Goal: Task Accomplishment & Management: Use online tool/utility

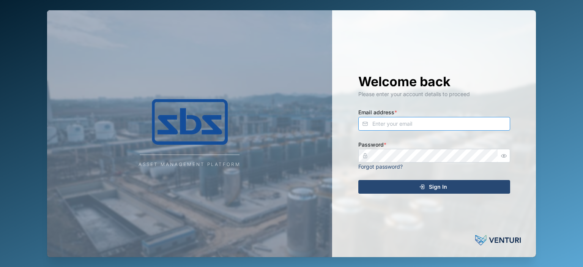
click at [366, 126] on input "Email address *" at bounding box center [435, 124] width 152 height 14
type input "[PERSON_NAME][EMAIL_ADDRESS][DOMAIN_NAME]"
click at [376, 183] on div "Sign In" at bounding box center [433, 186] width 140 height 13
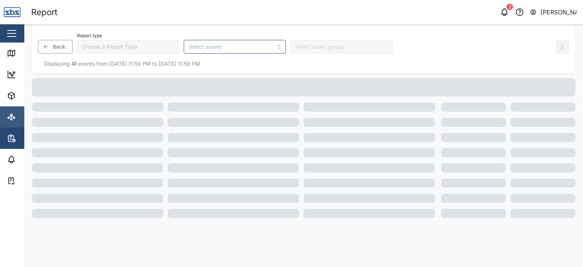
type input "Trip History"
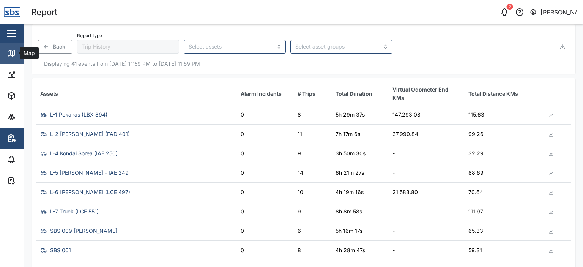
click at [16, 50] on icon at bounding box center [11, 53] width 9 height 9
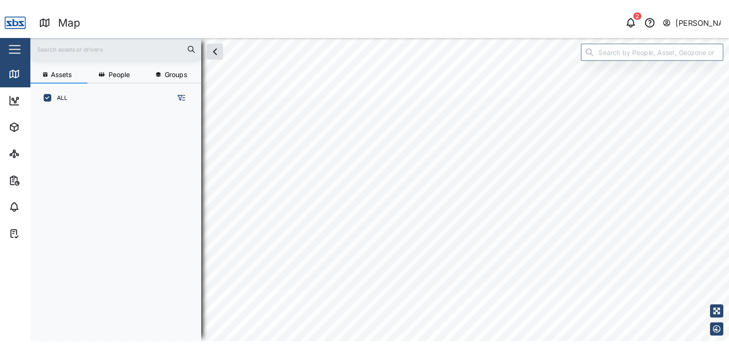
scroll to position [6, 6]
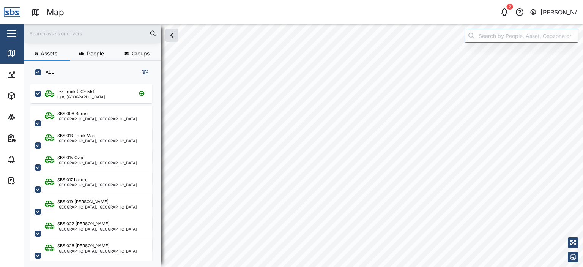
checkbox input "true"
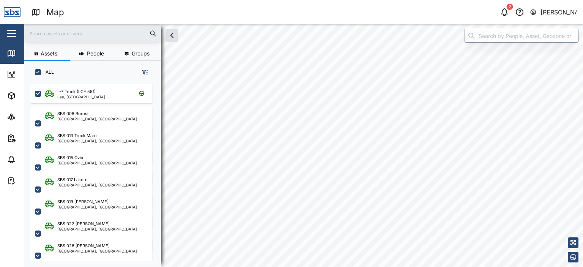
checkbox input "true"
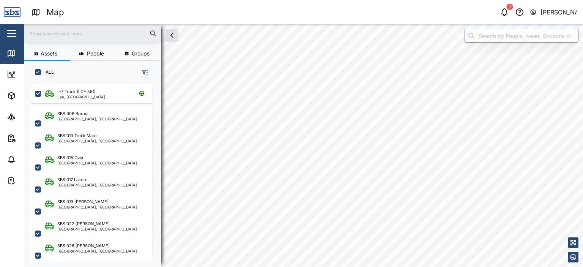
checkbox input "true"
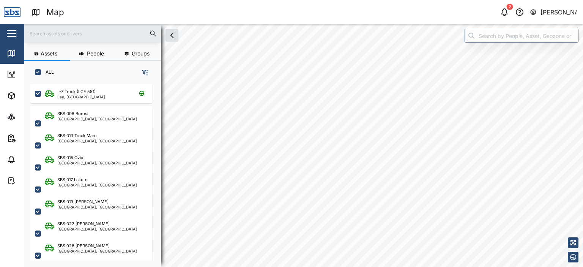
checkbox input "true"
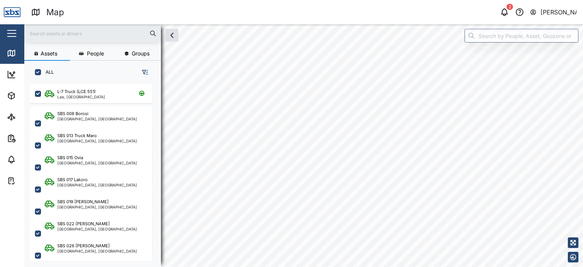
checkbox input "true"
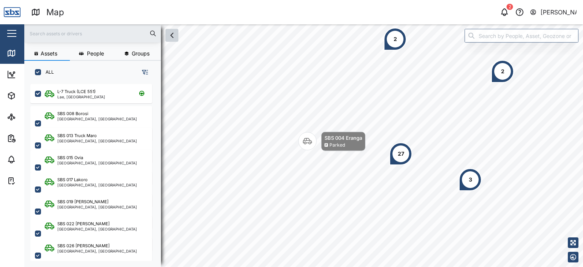
click at [175, 38] on icon "button" at bounding box center [171, 35] width 9 height 9
